Goal: Entertainment & Leisure: Consume media (video, audio)

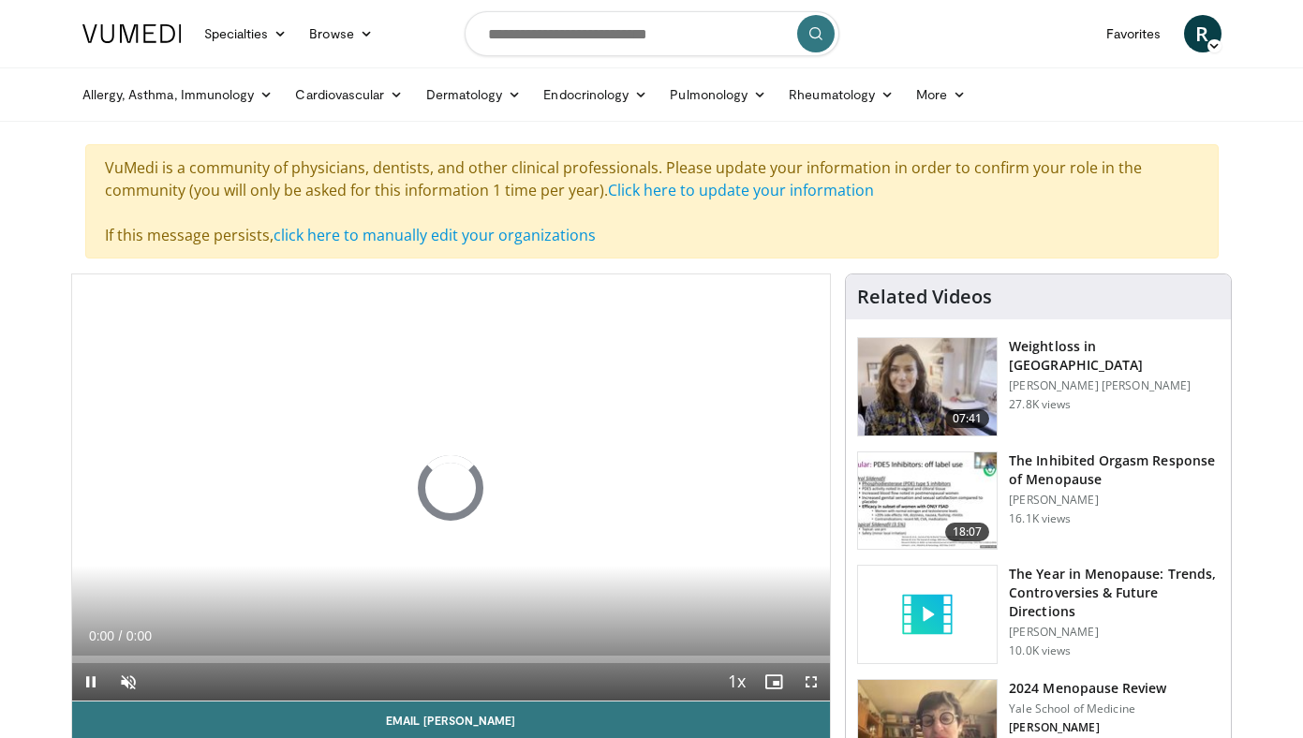
scroll to position [79, 0]
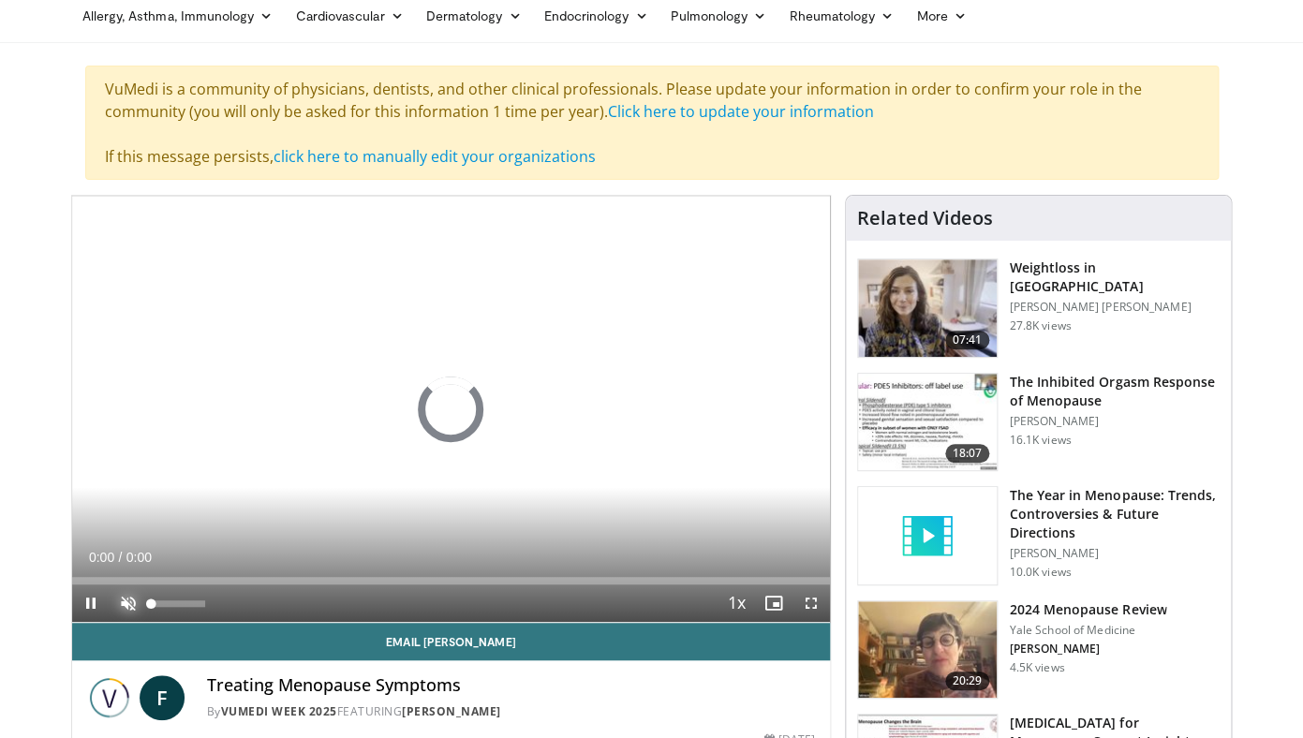
click at [123, 605] on span "Video Player" at bounding box center [128, 602] width 37 height 37
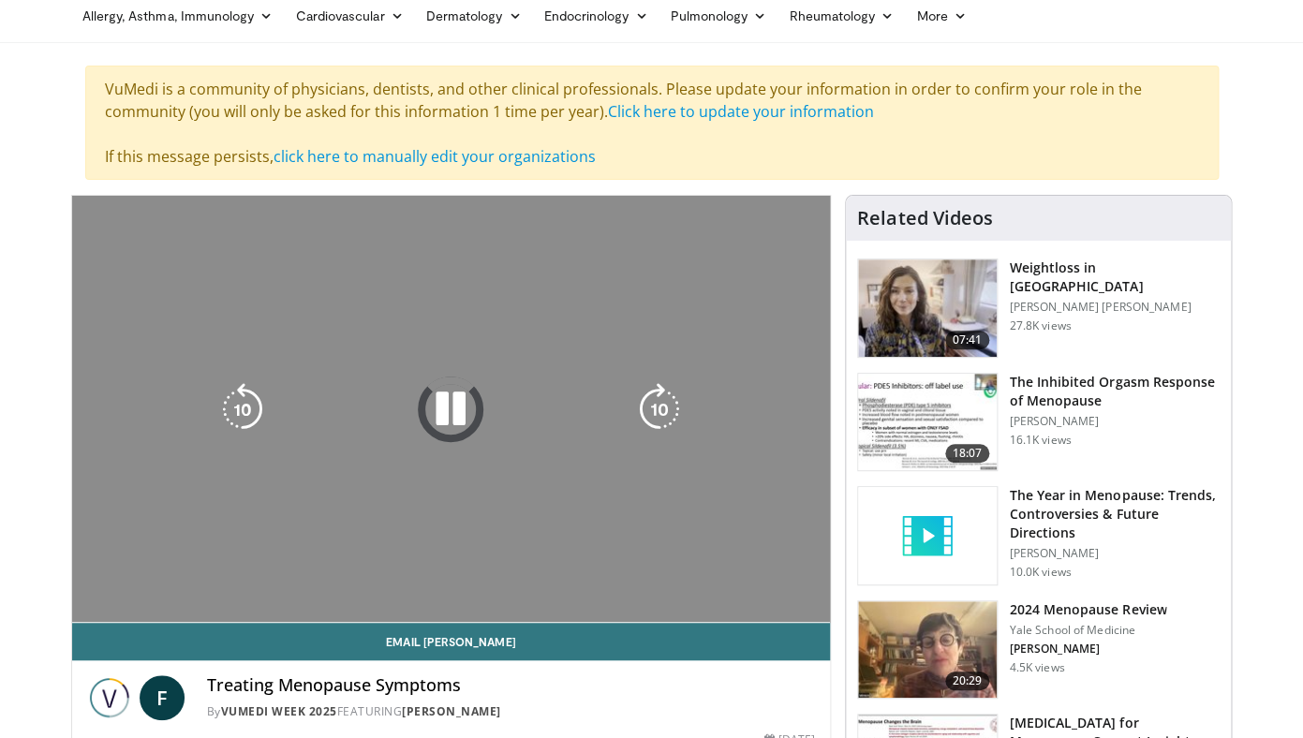
scroll to position [0, 0]
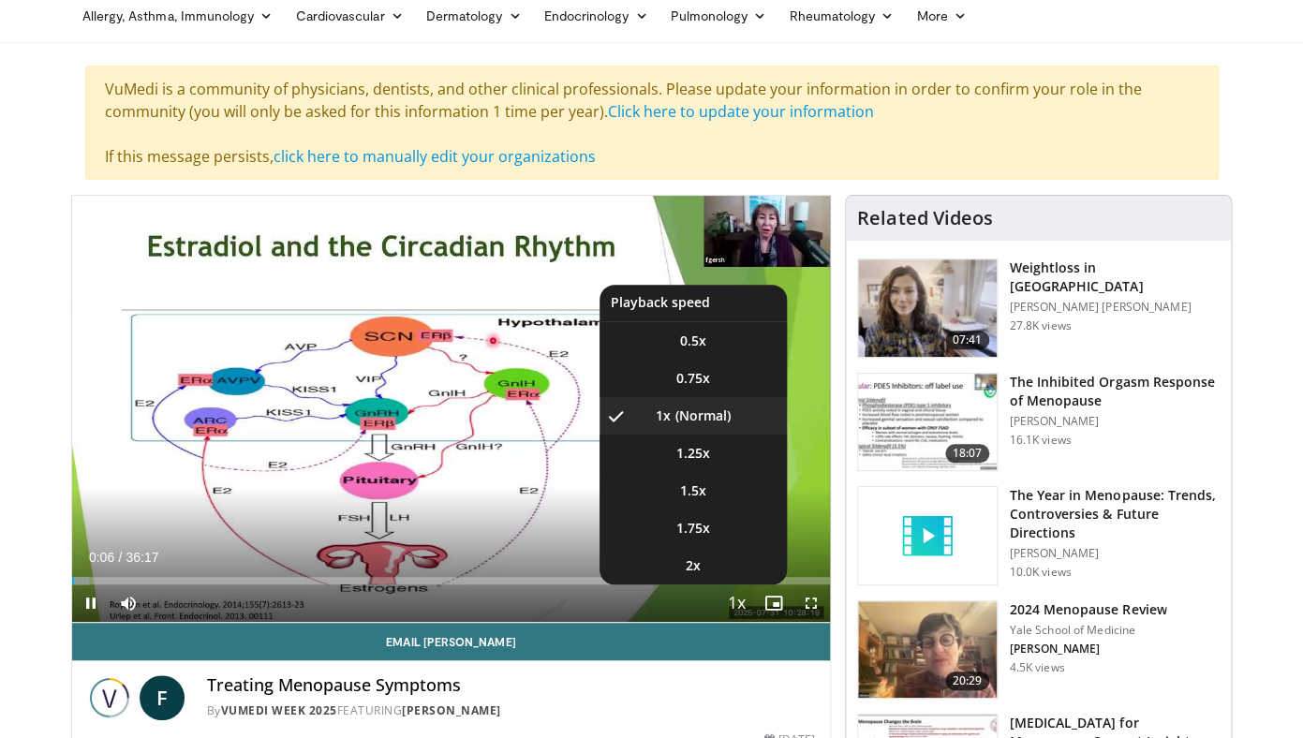
click at [739, 604] on span "Video Player" at bounding box center [736, 603] width 26 height 37
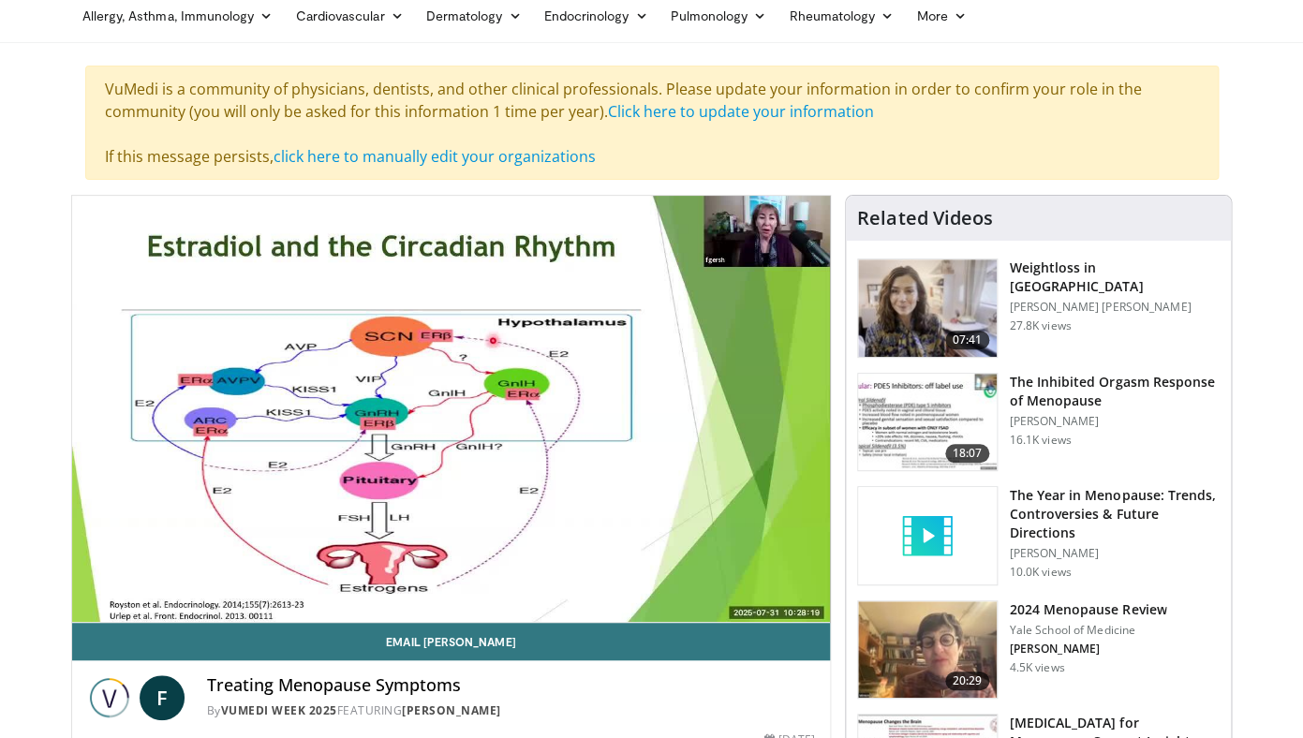
click at [739, 604] on div "10 seconds Tap to unmute" at bounding box center [451, 409] width 758 height 426
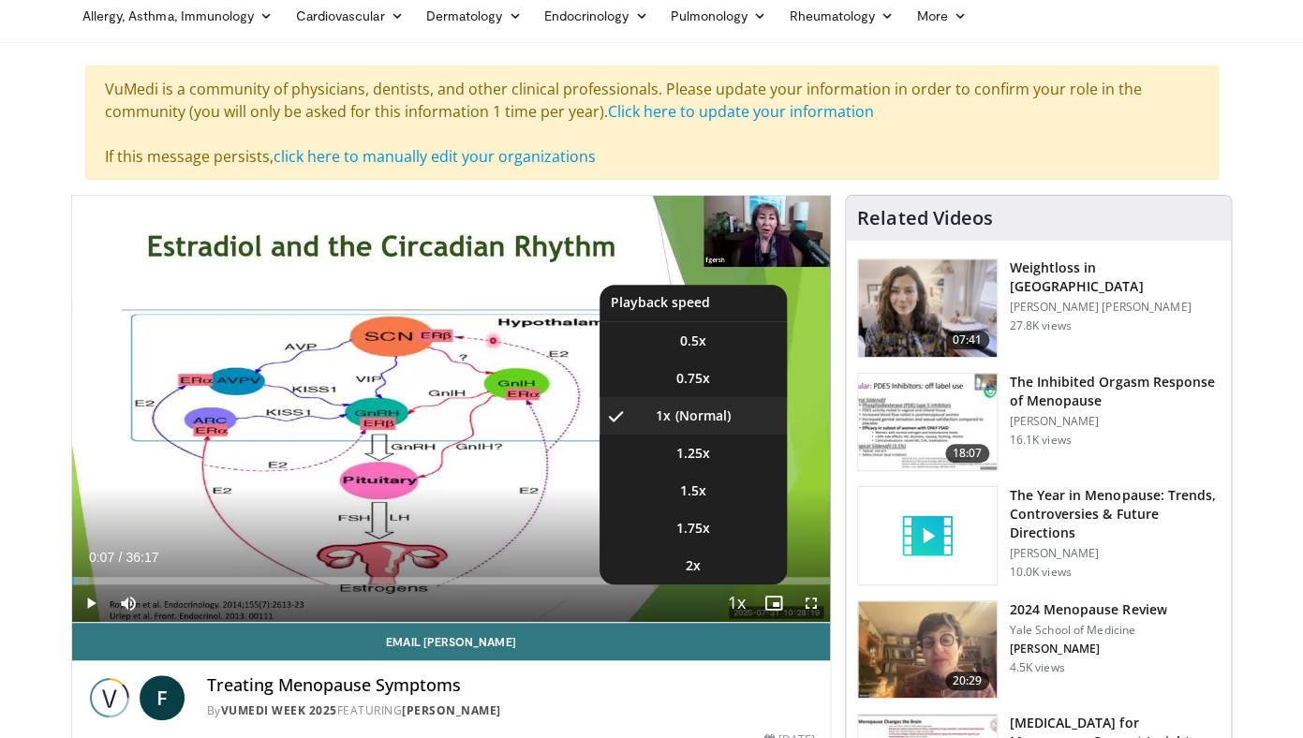
click at [739, 604] on span "Video Player" at bounding box center [736, 603] width 26 height 37
click at [688, 452] on li "1.25x" at bounding box center [692, 452] width 187 height 37
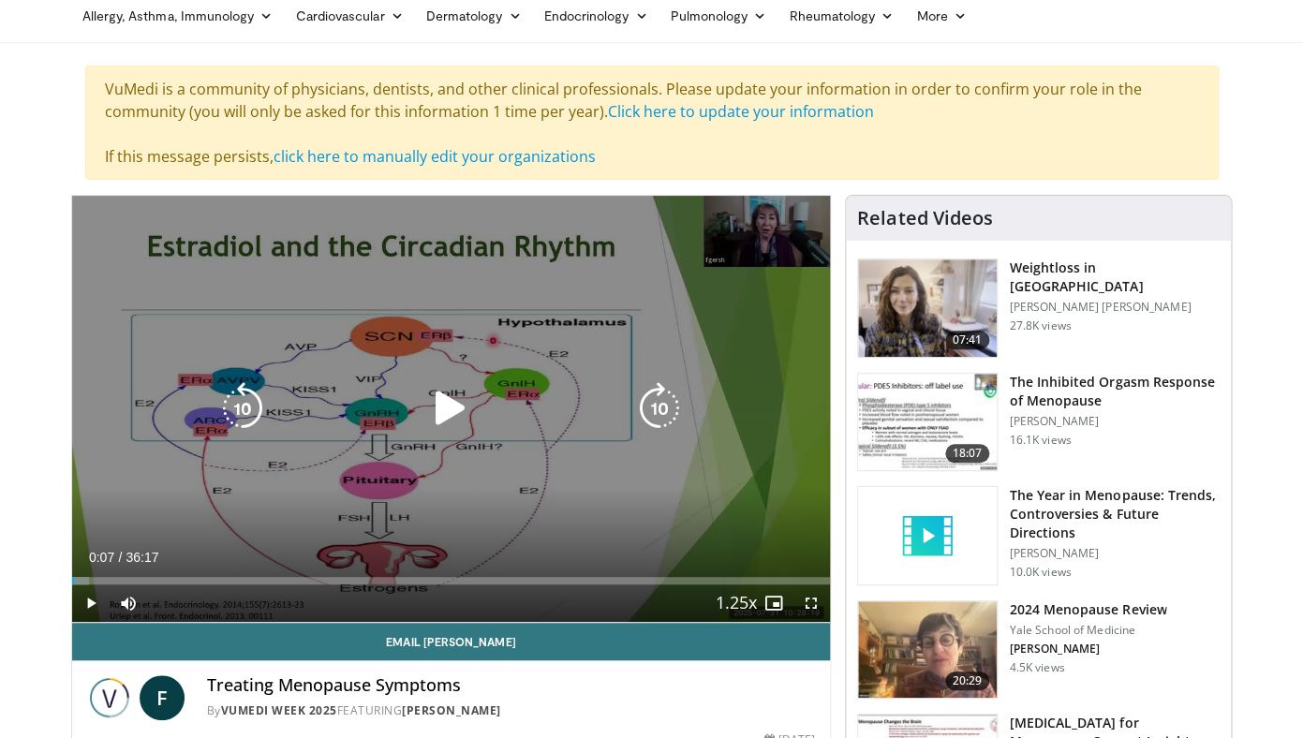
click at [488, 458] on div "10 seconds Tap to unmute" at bounding box center [451, 409] width 758 height 426
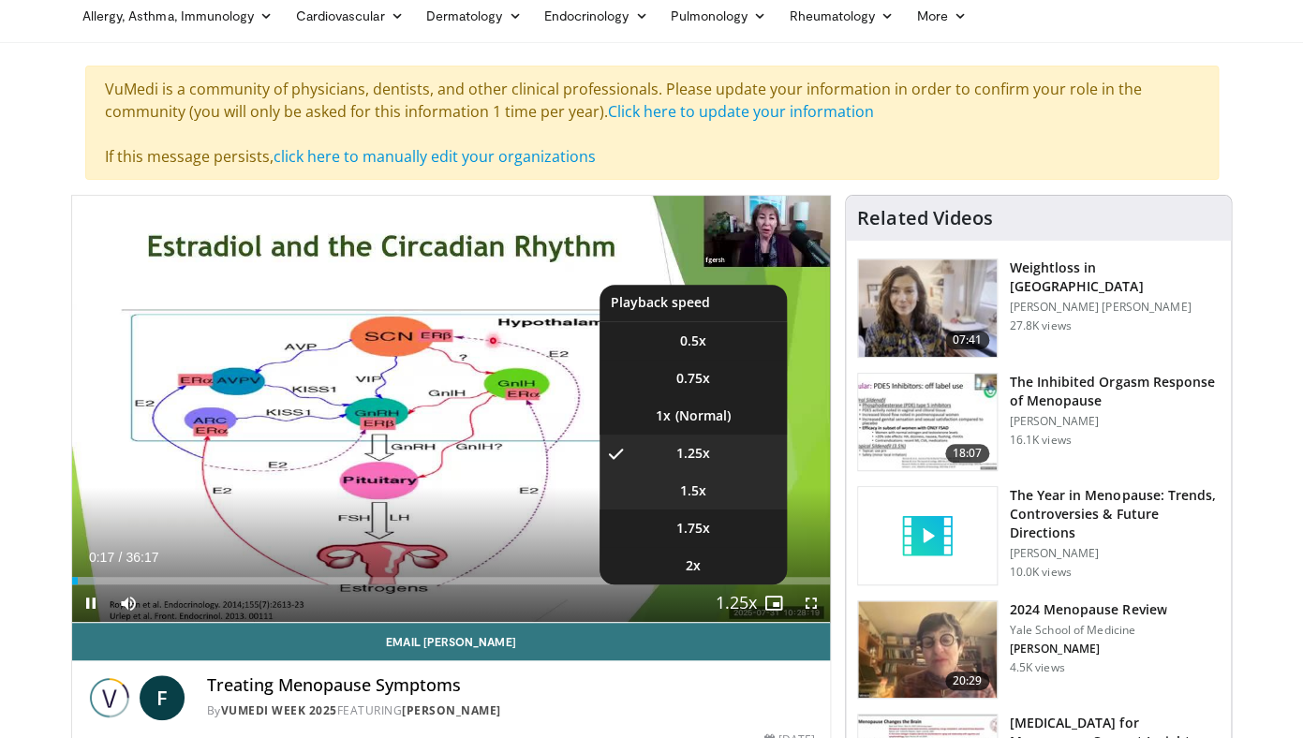
click at [696, 486] on li "1.5x" at bounding box center [692, 490] width 187 height 37
click at [680, 459] on span "1.25x" at bounding box center [693, 453] width 34 height 19
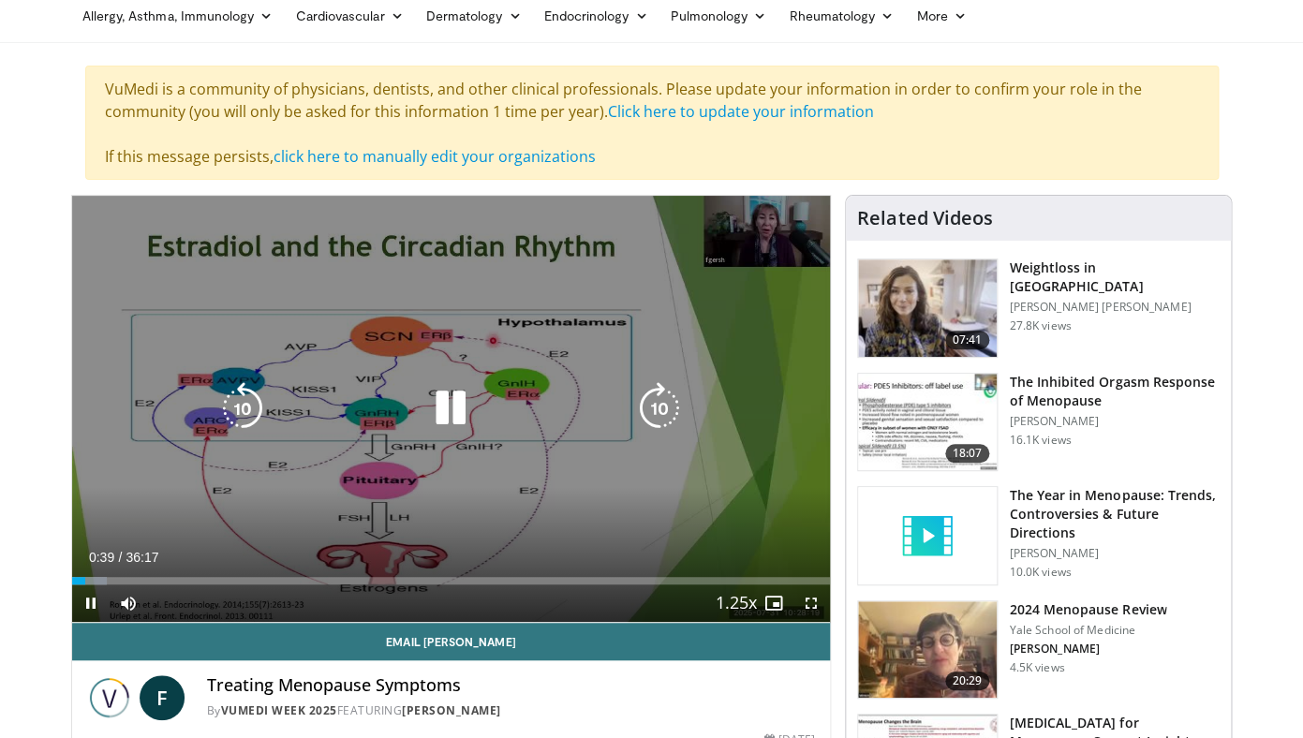
click at [661, 398] on icon "Video Player" at bounding box center [659, 408] width 52 height 52
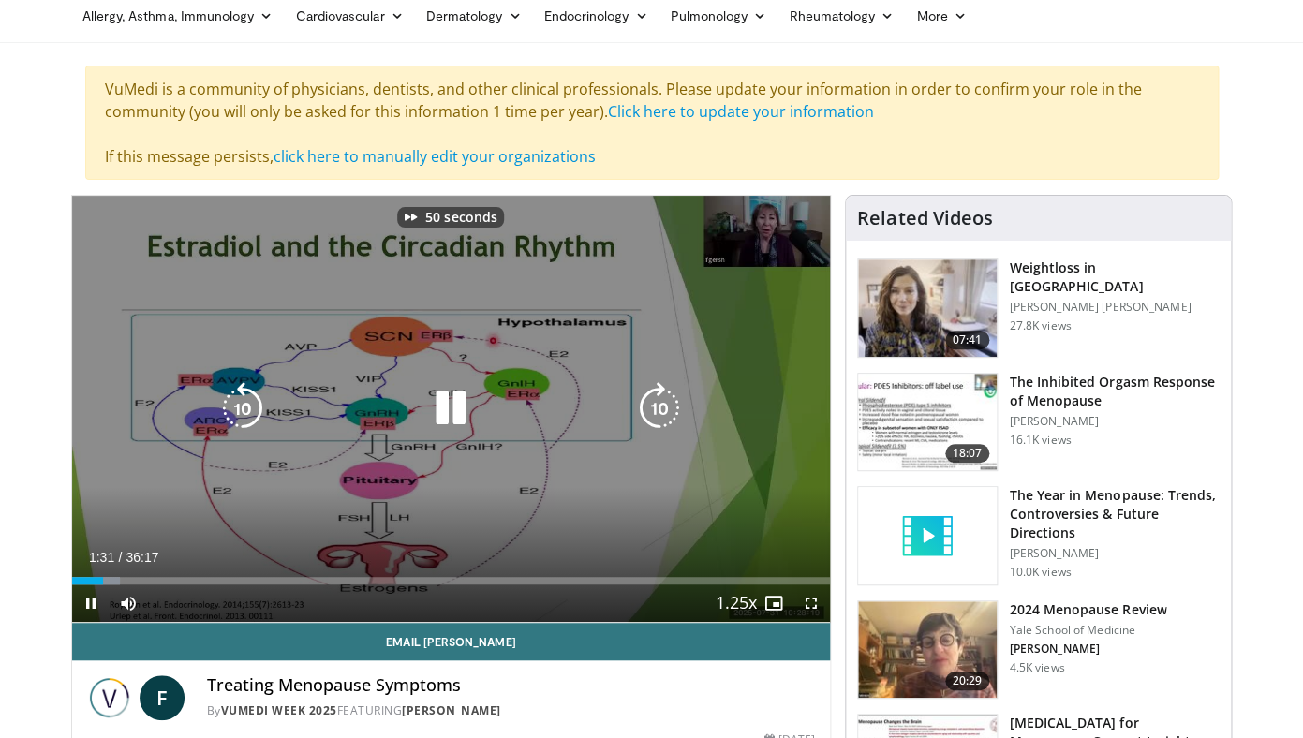
click at [661, 398] on icon "Video Player" at bounding box center [659, 408] width 52 height 52
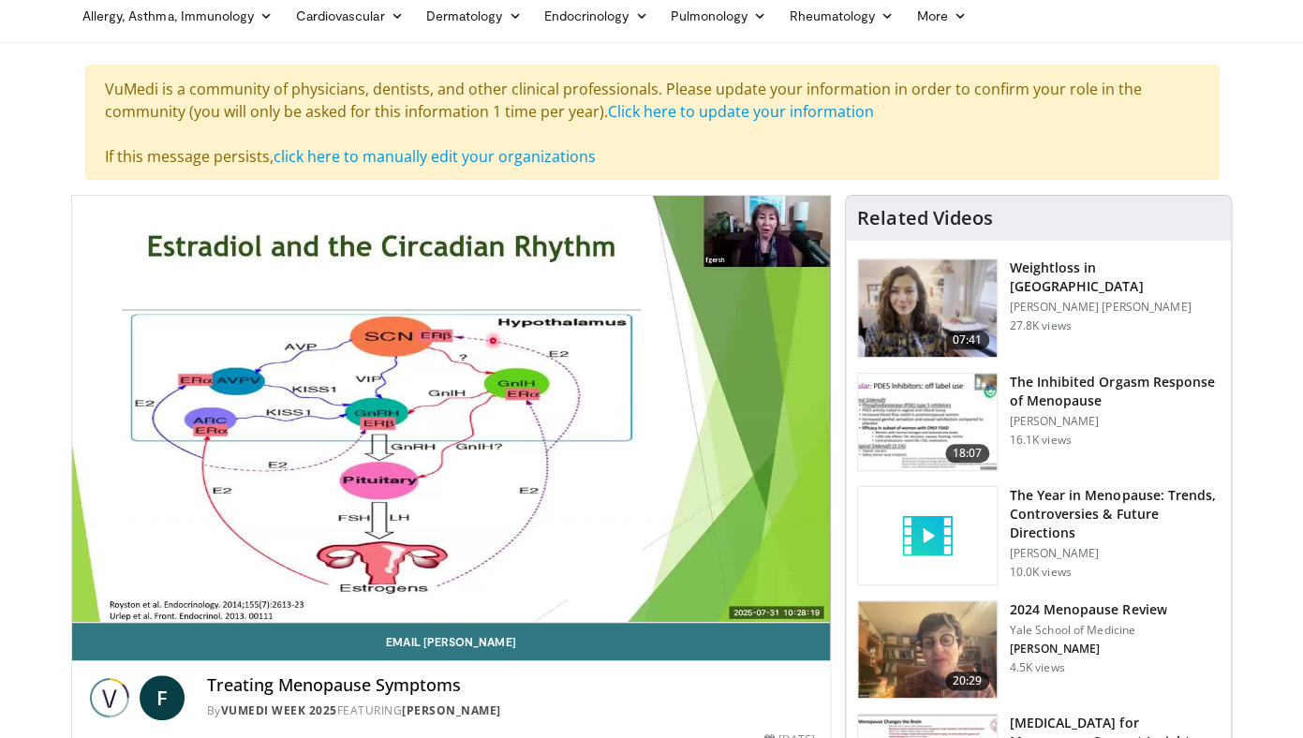
click at [460, 282] on div "90 seconds Tap to unmute" at bounding box center [451, 409] width 758 height 426
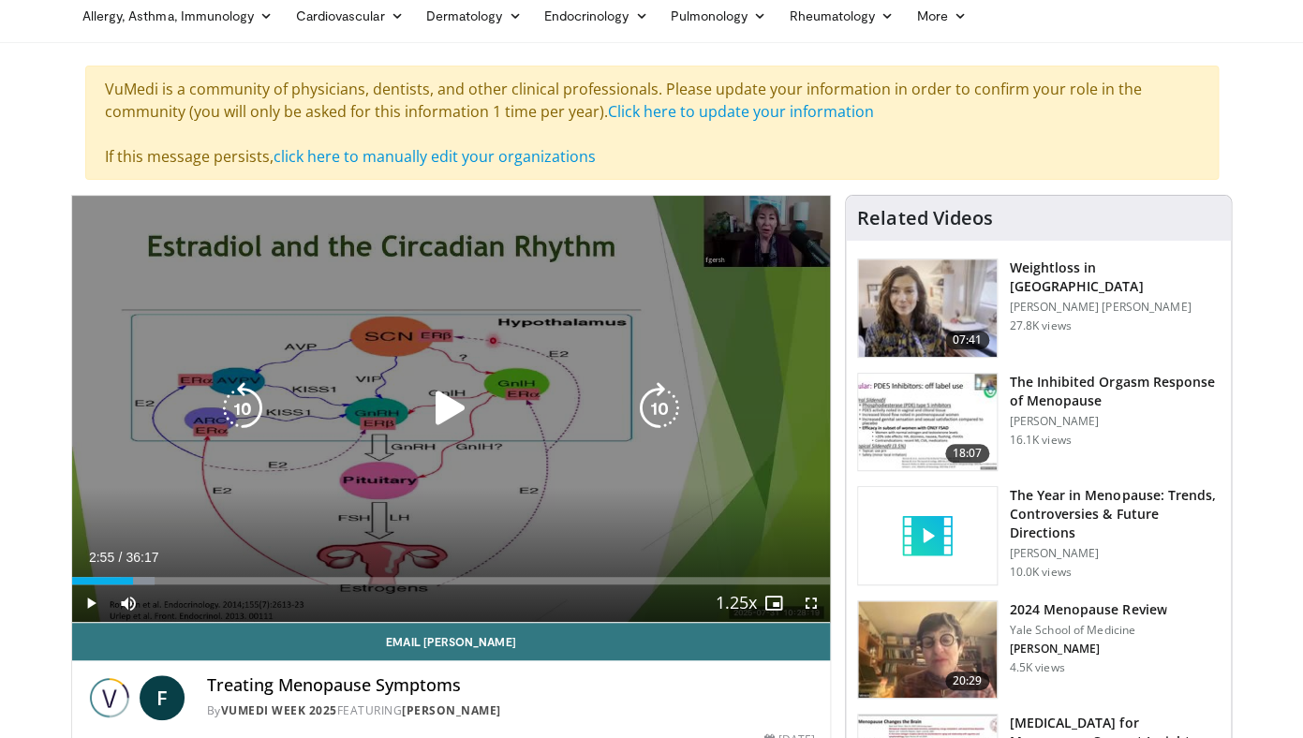
click at [444, 397] on icon "Video Player" at bounding box center [450, 408] width 52 height 52
click at [451, 409] on icon "Video Player" at bounding box center [450, 408] width 52 height 52
